Goal: Information Seeking & Learning: Learn about a topic

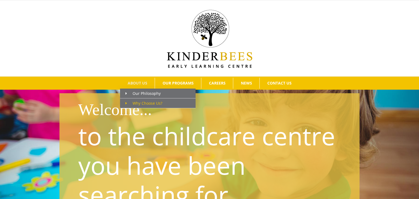
click at [135, 105] on span "Why Choose Us?" at bounding box center [144, 103] width 37 height 5
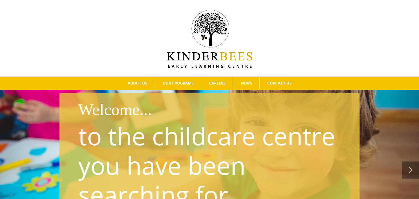
click at [254, 198] on p "to the childcare centre you have been searching for." at bounding box center [211, 165] width 266 height 88
